Goal: Task Accomplishment & Management: Manage account settings

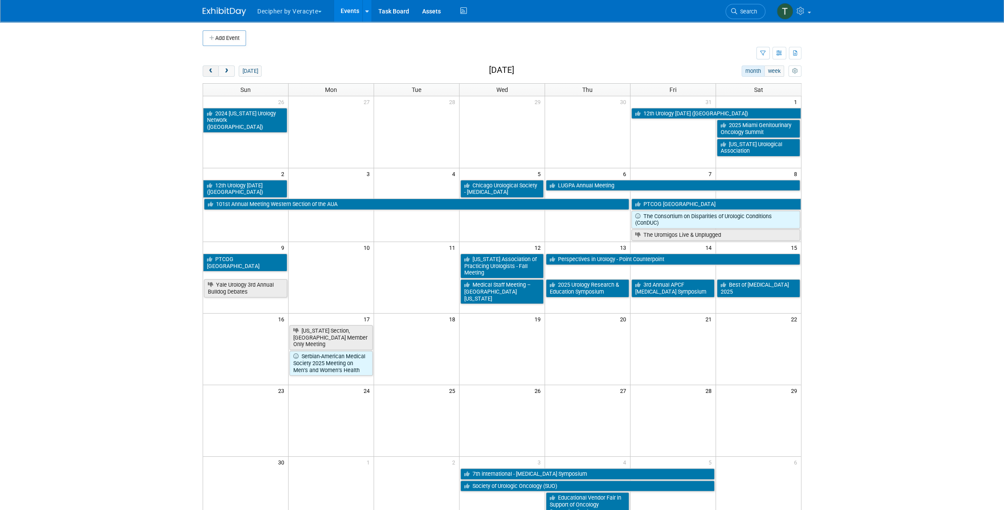
click at [208, 66] on button "prev" at bounding box center [211, 71] width 16 height 11
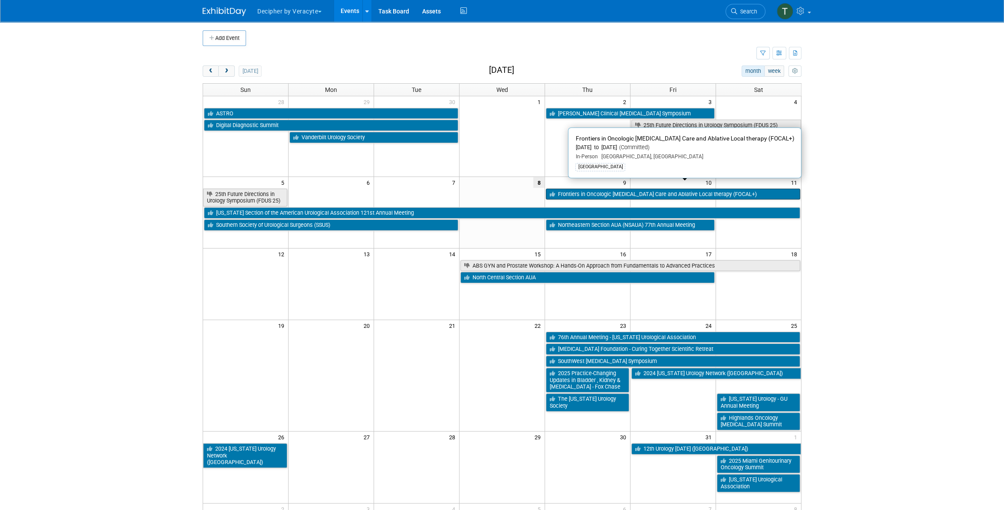
click at [562, 190] on link "Frontiers in Oncologic Prostate Care and Ablative Local therapy (FOCAL+)" at bounding box center [673, 194] width 254 height 11
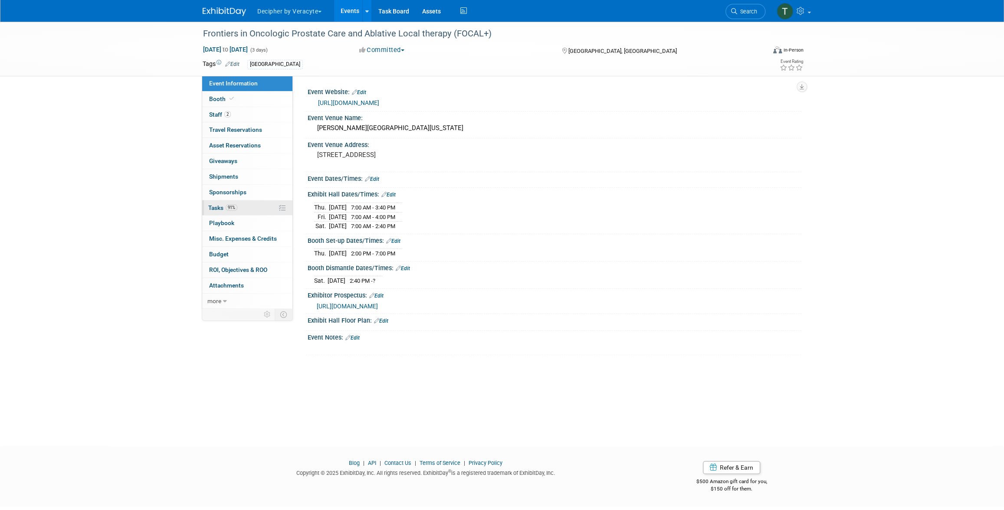
click at [247, 201] on link "91% Tasks 91%" at bounding box center [247, 208] width 90 height 15
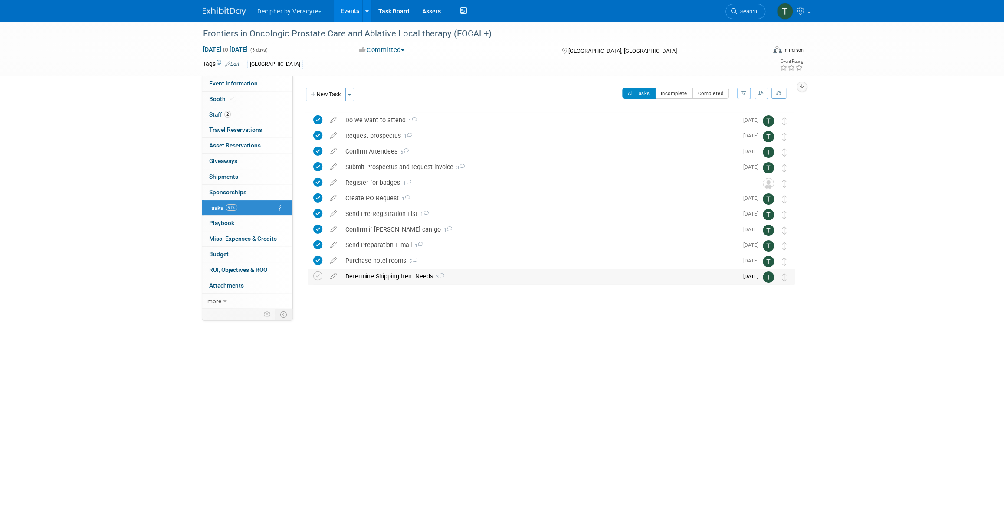
click at [380, 277] on div "Determine Shipping Item Needs 3" at bounding box center [539, 276] width 397 height 15
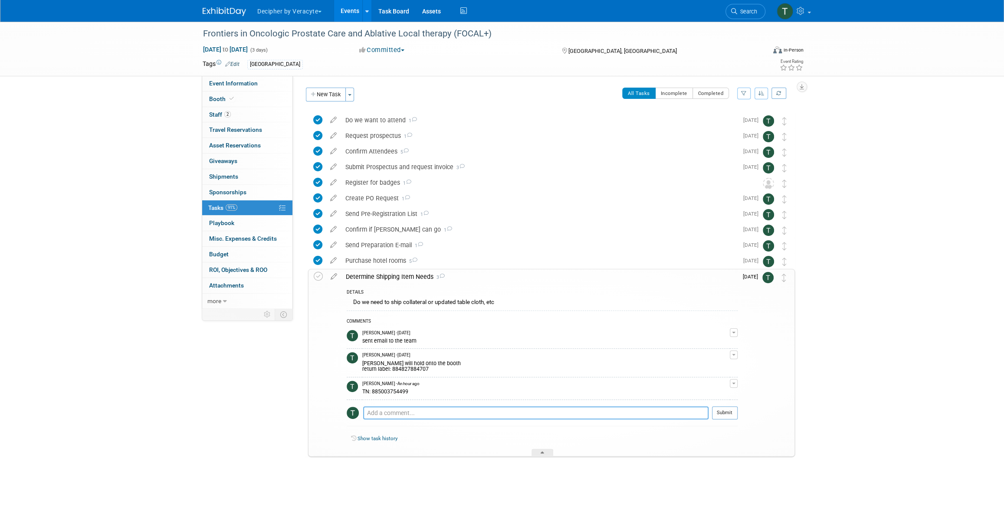
click at [424, 418] on textarea at bounding box center [535, 413] width 345 height 13
type textarea "Spoke with Edward"
click at [738, 408] on button "Submit" at bounding box center [725, 413] width 26 height 13
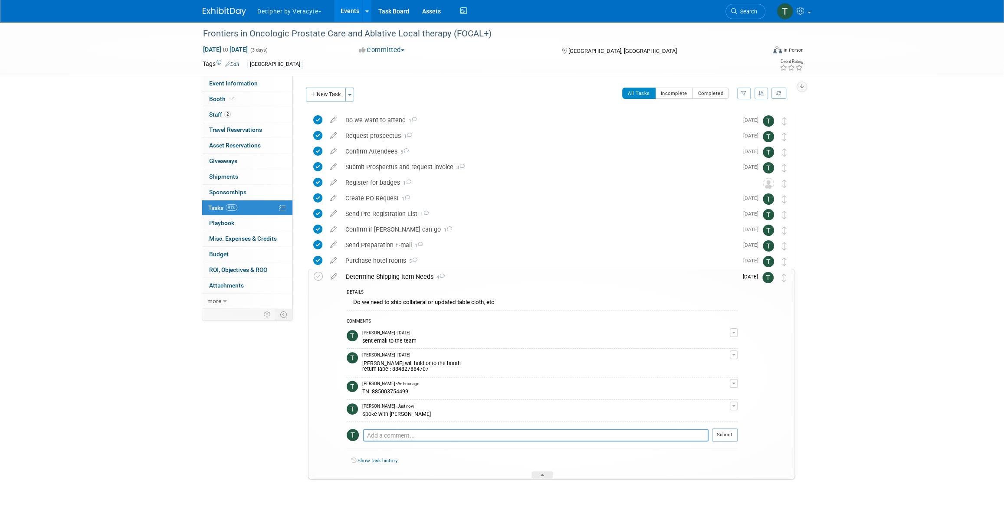
click at [348, 15] on link "Events" at bounding box center [350, 11] width 32 height 22
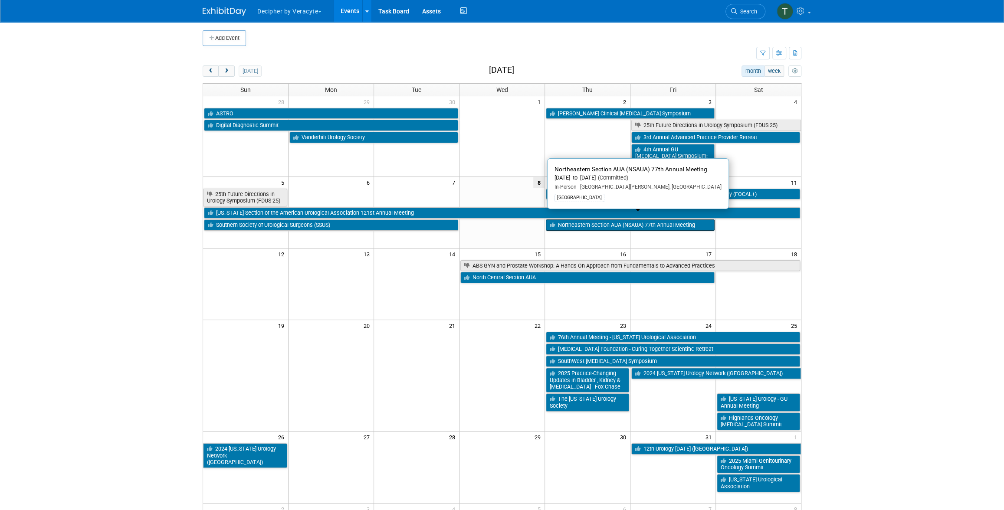
click at [617, 220] on link "Northeastern Section AUA (NSAUA) 77th Annual Meeting" at bounding box center [630, 225] width 169 height 11
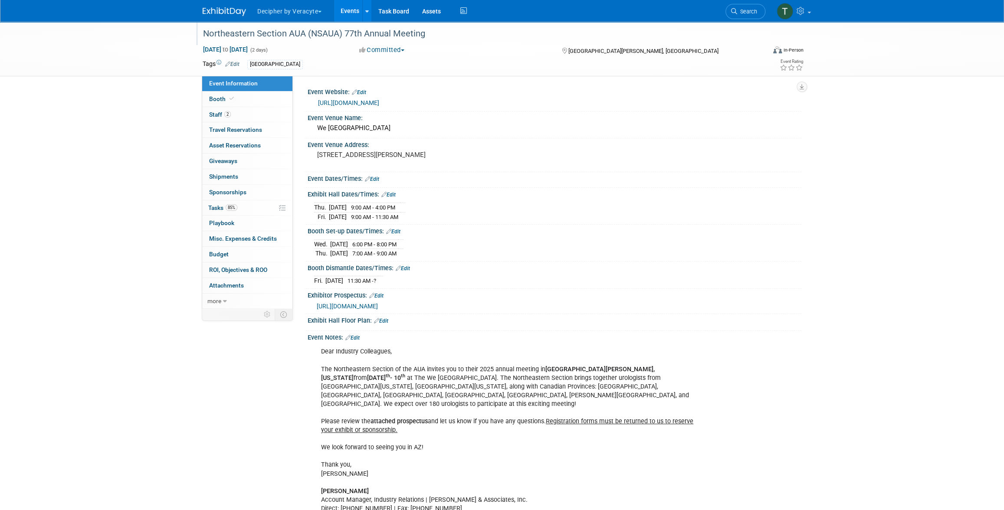
click at [281, 35] on div "Northeastern Section AUA (NSAUA) 77th Annual Meeting" at bounding box center [476, 34] width 553 height 16
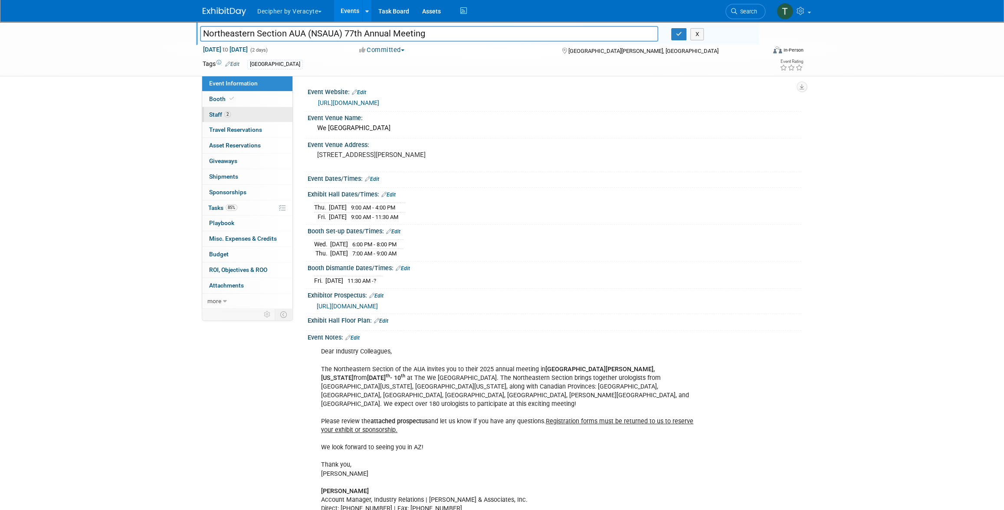
click at [251, 107] on link "2 Staff 2" at bounding box center [247, 114] width 90 height 15
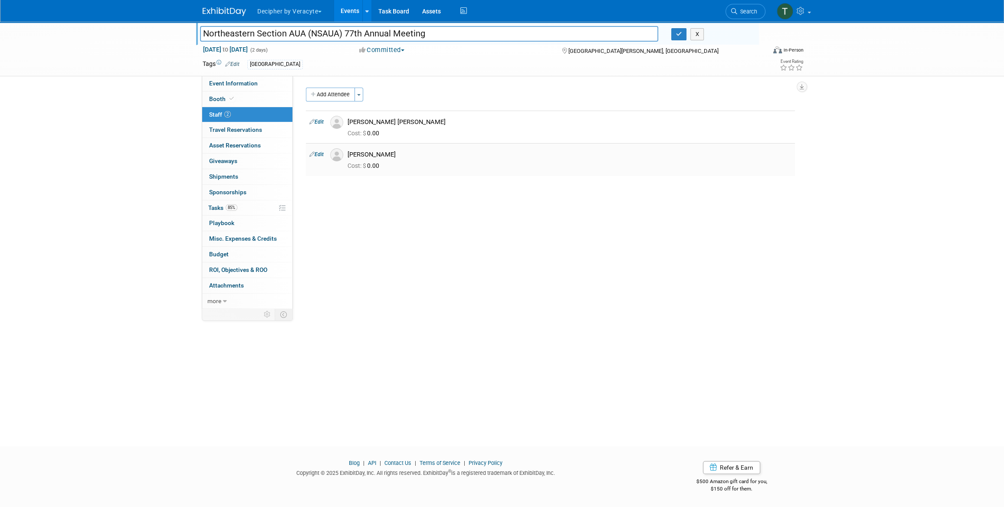
click at [361, 153] on div "Sean Mulderig" at bounding box center [570, 155] width 444 height 8
copy td "Sean Mulderig"
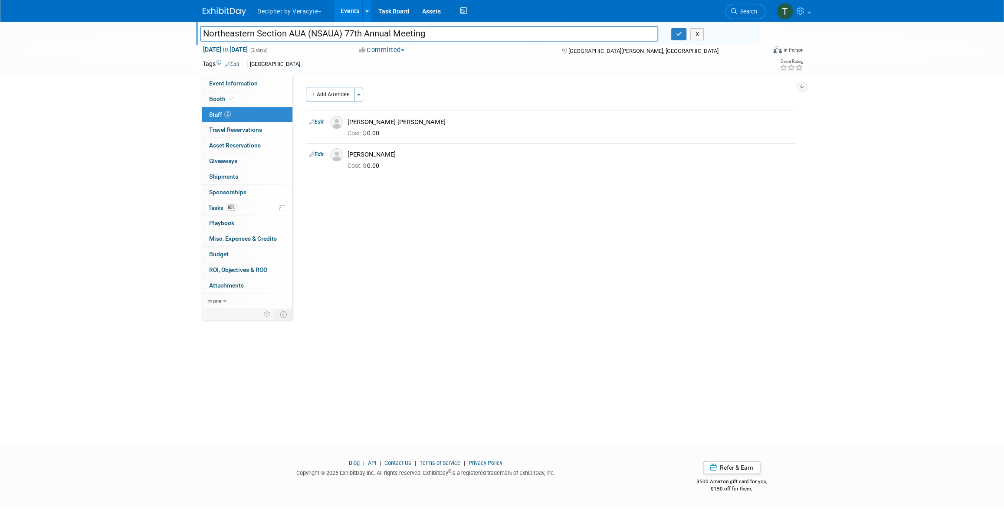
click at [352, 16] on link "Events" at bounding box center [350, 11] width 32 height 22
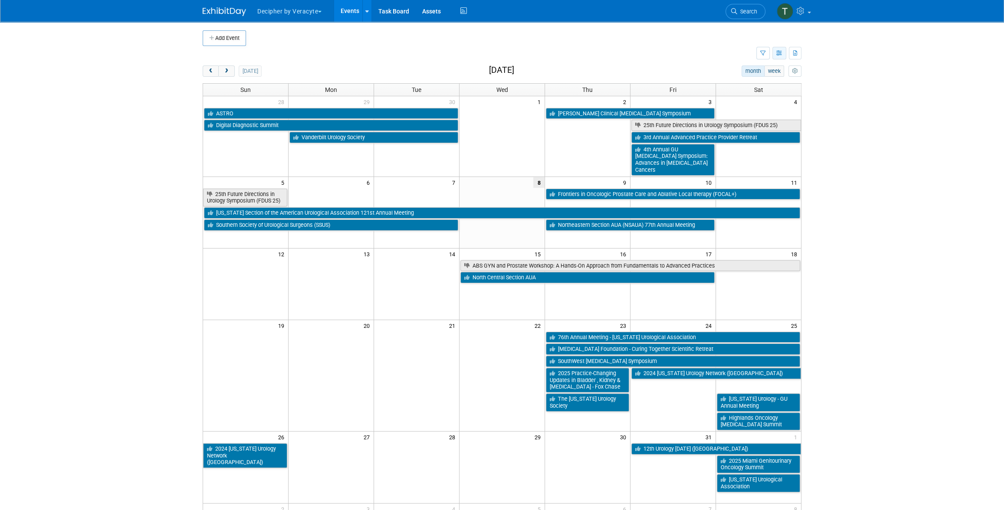
click at [773, 56] on button "button" at bounding box center [780, 53] width 14 height 13
click at [767, 84] on link "List View" at bounding box center [743, 83] width 73 height 12
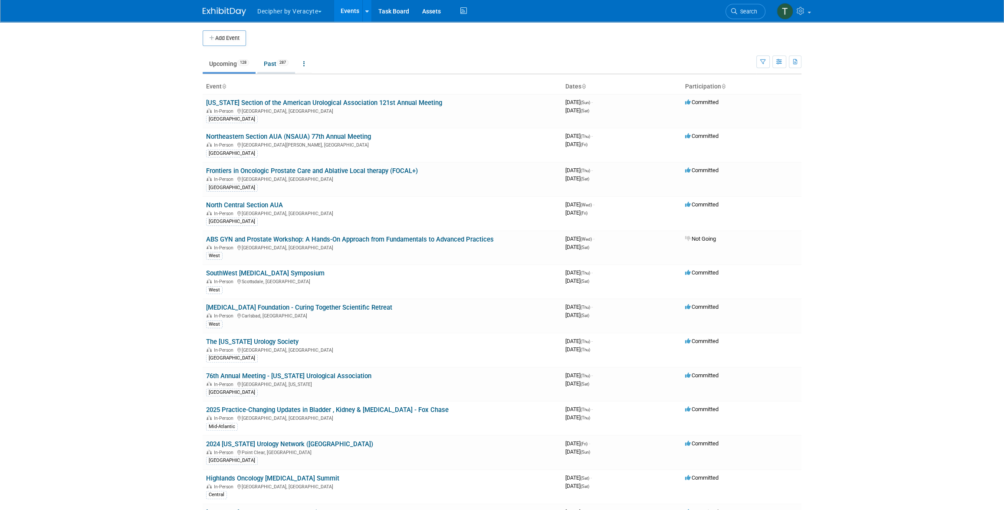
click at [295, 73] on li "Past 287" at bounding box center [276, 65] width 38 height 18
click at [289, 69] on link "Past 287" at bounding box center [276, 64] width 38 height 16
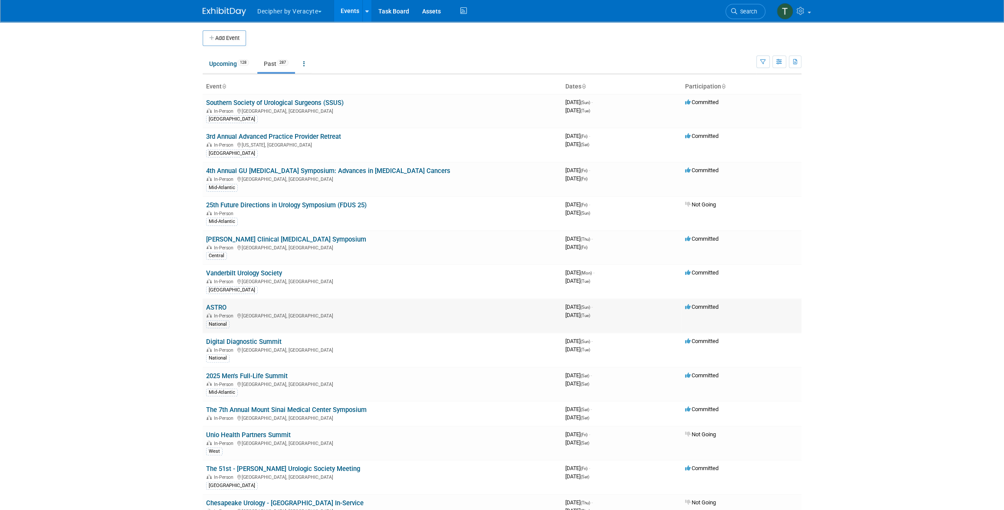
click at [217, 306] on link "ASTRO" at bounding box center [216, 308] width 20 height 8
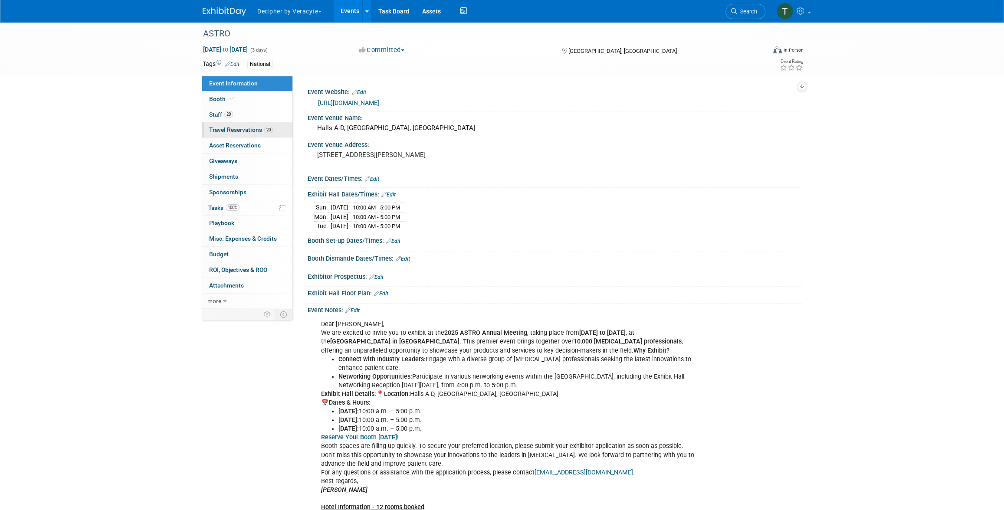
click at [251, 133] on span "Travel Reservations 20" at bounding box center [241, 129] width 64 height 7
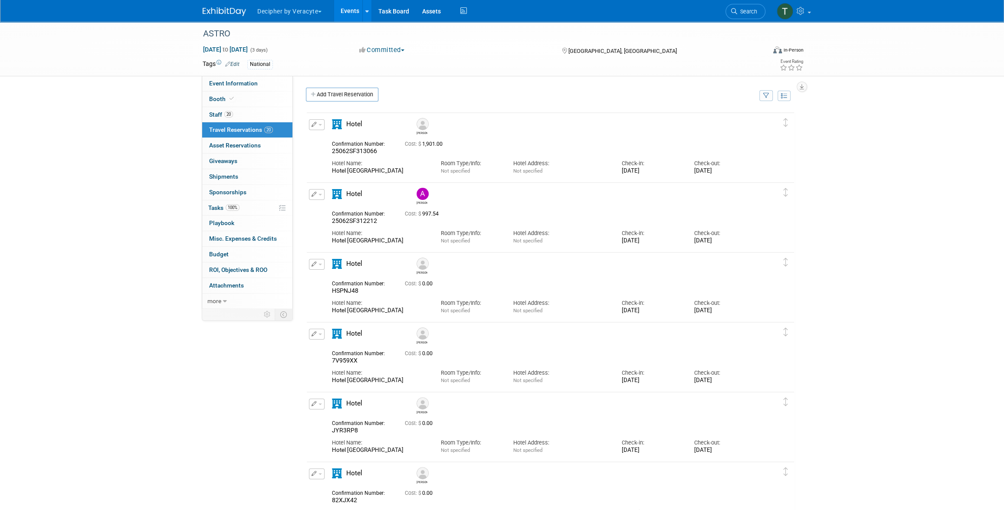
scroll to position [1111, 0]
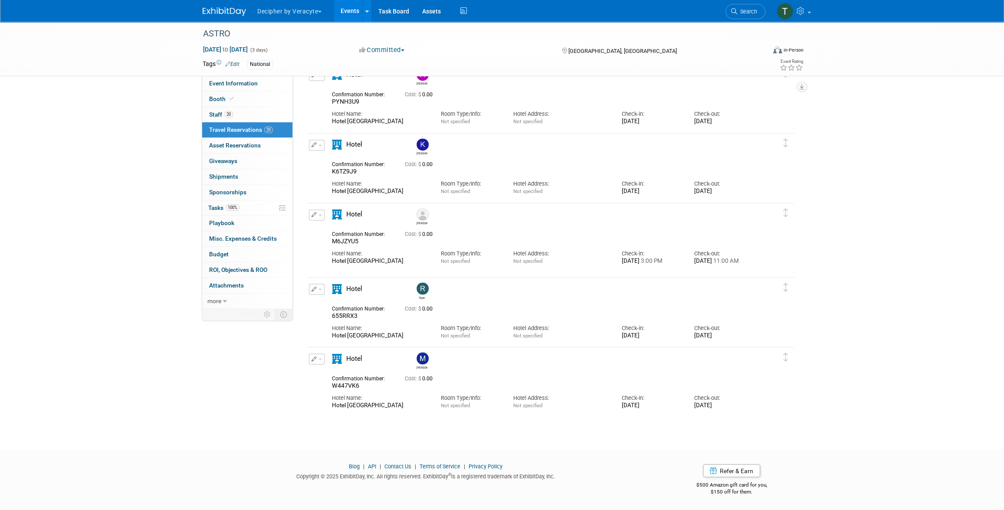
click at [346, 386] on span "W447VK6" at bounding box center [345, 385] width 27 height 7
click at [353, 387] on span "W447VK6" at bounding box center [345, 385] width 27 height 7
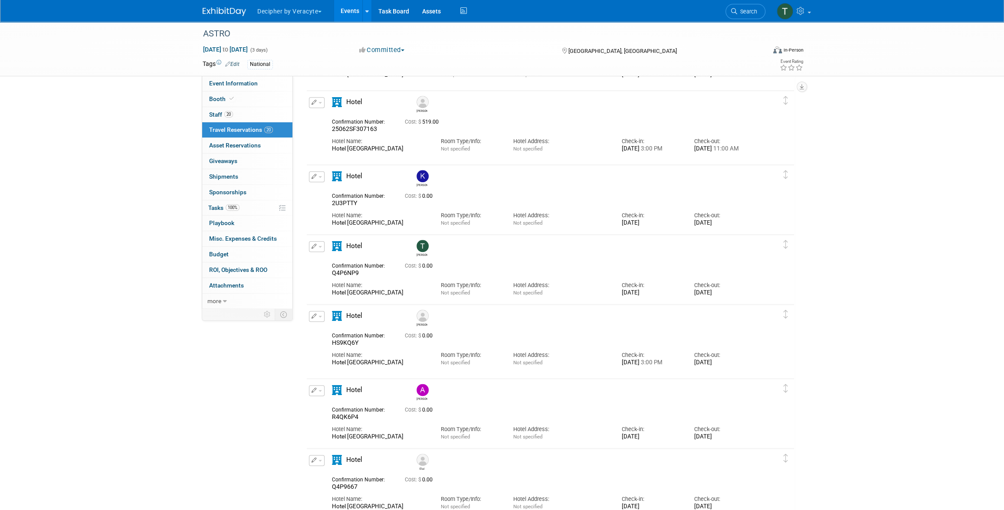
click at [356, 275] on span "Q4P6NP9" at bounding box center [345, 273] width 27 height 7
